Goal: Find specific page/section: Find specific page/section

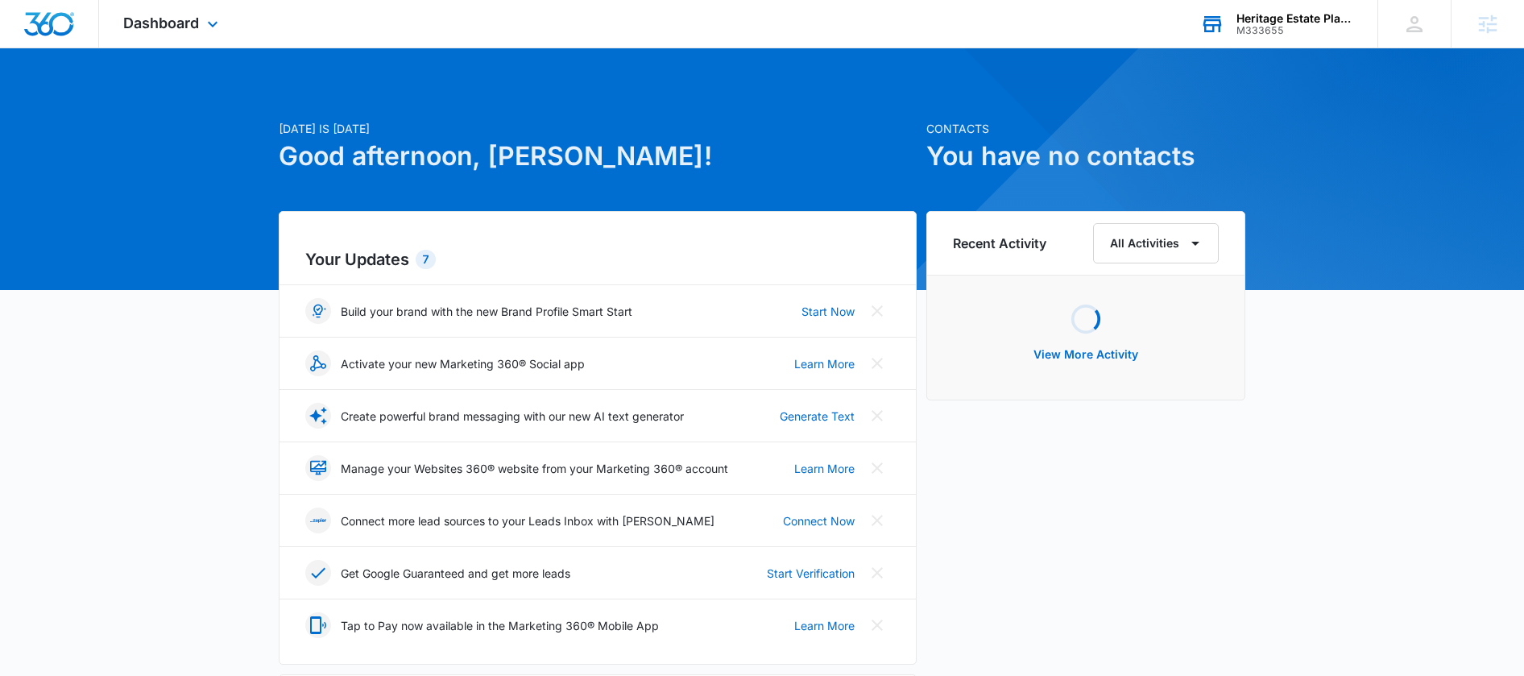
click at [1268, 25] on div "M333655" at bounding box center [1296, 30] width 118 height 11
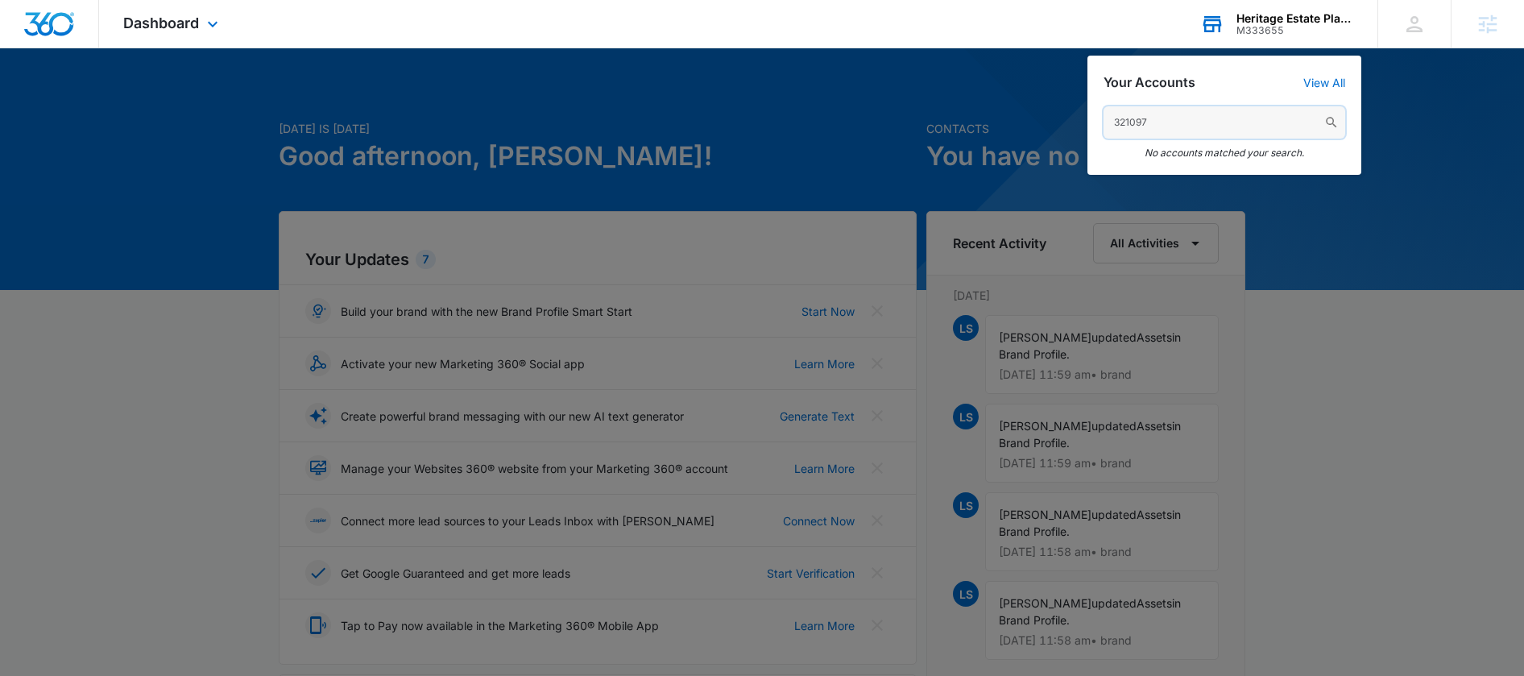
click at [1116, 123] on input "321097" at bounding box center [1225, 122] width 242 height 32
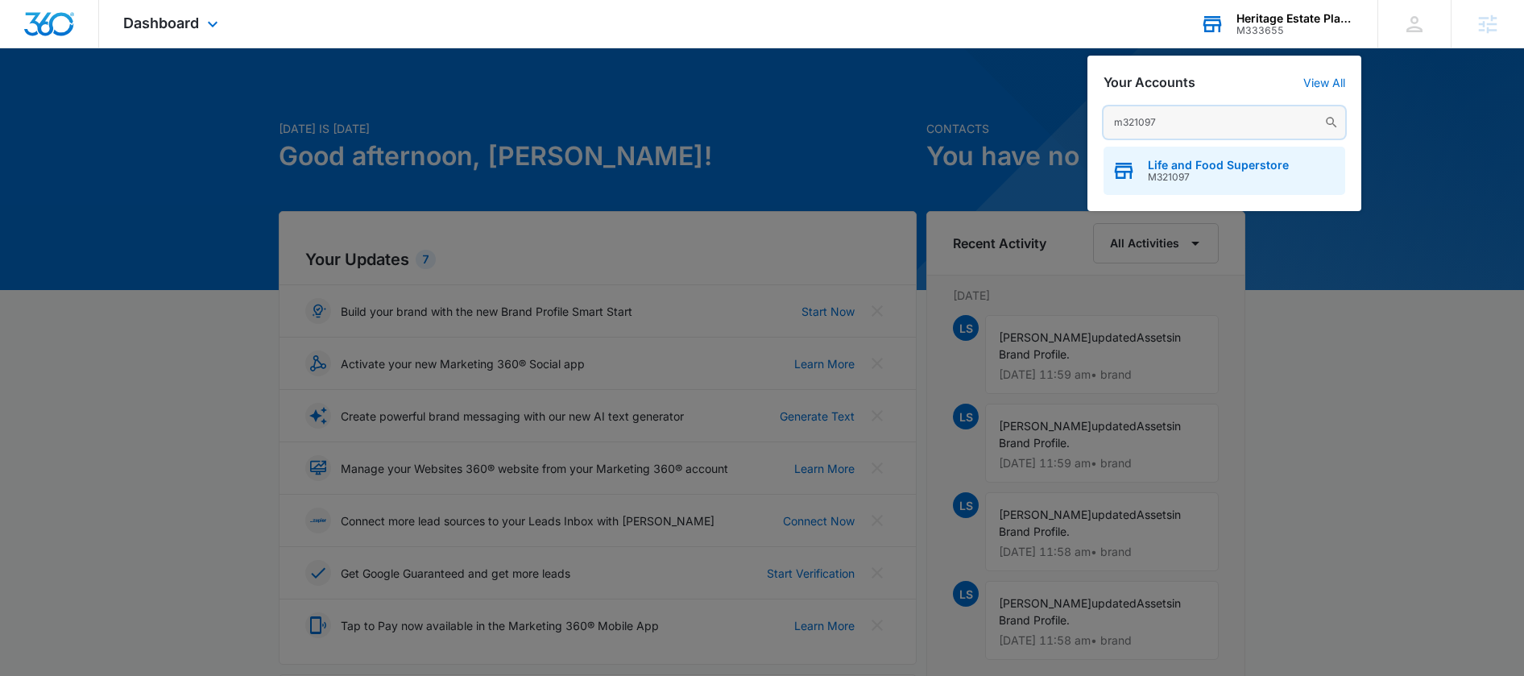
type input "m321097"
click at [1163, 168] on span "Life and Food Superstore" at bounding box center [1218, 165] width 141 height 13
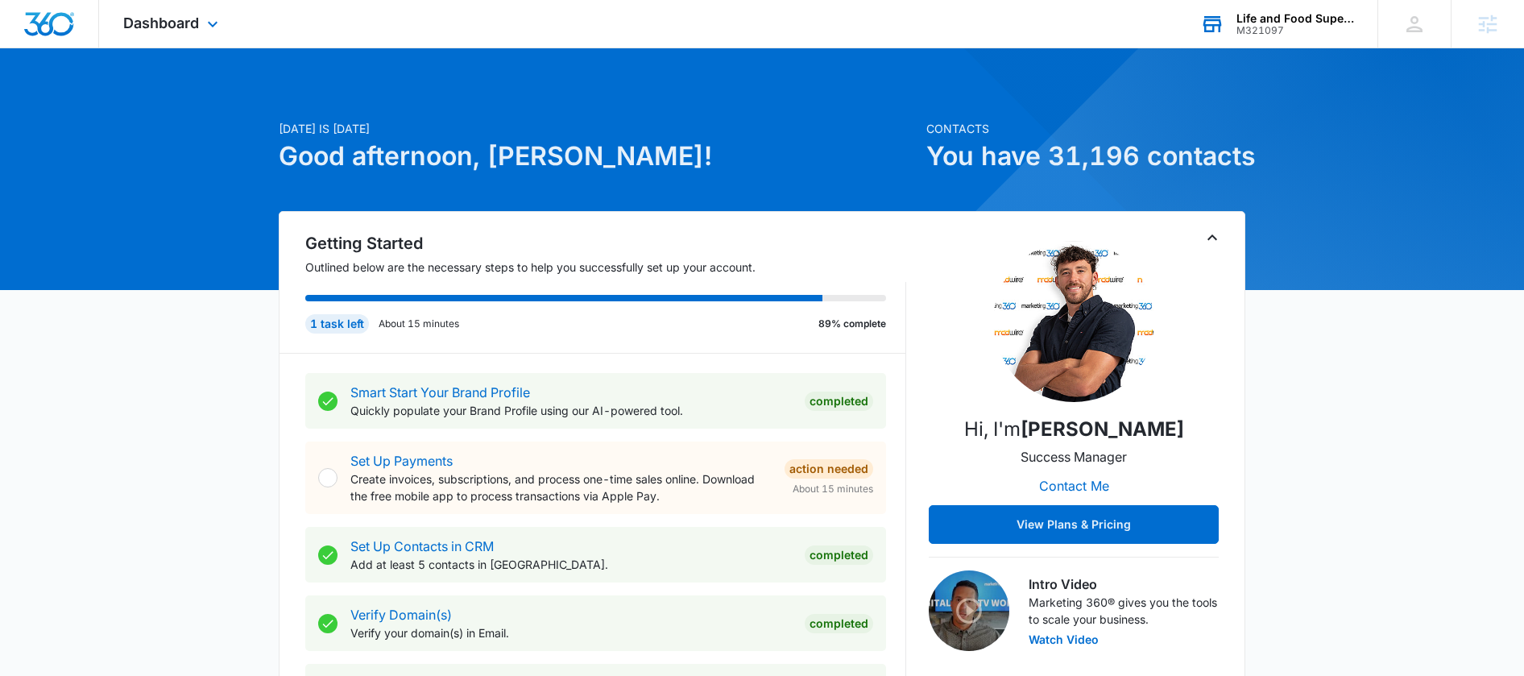
click at [158, 33] on div "Dashboard Apps Reputation Forms CRM Email Social Payments POS Content Ads Intel…" at bounding box center [172, 24] width 147 height 48
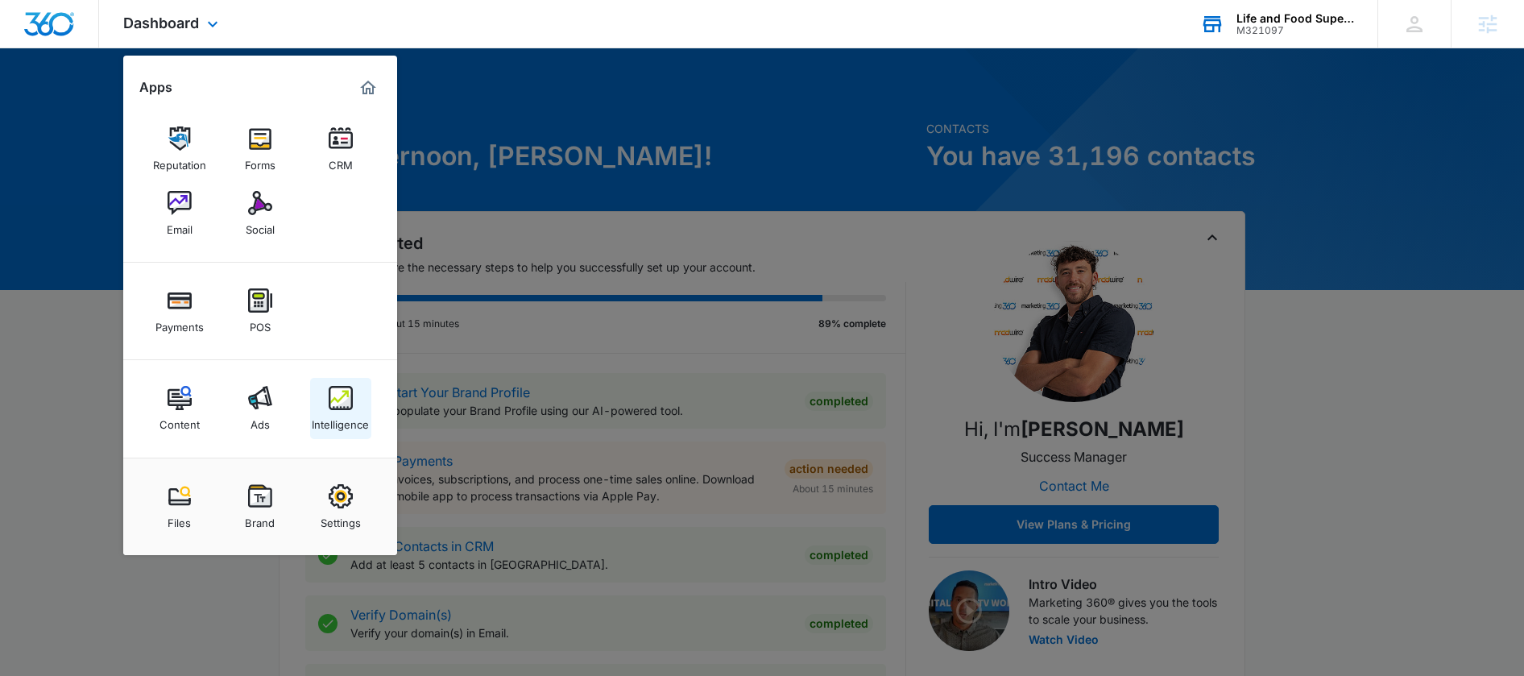
click at [338, 415] on div "Intelligence" at bounding box center [340, 420] width 57 height 21
